Goal: Communication & Community: Ask a question

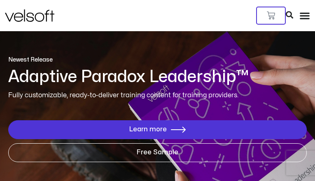
type input "*********"
type input "**********"
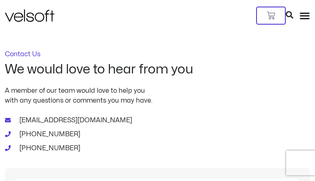
type input "**********"
